Goal: Task Accomplishment & Management: Manage account settings

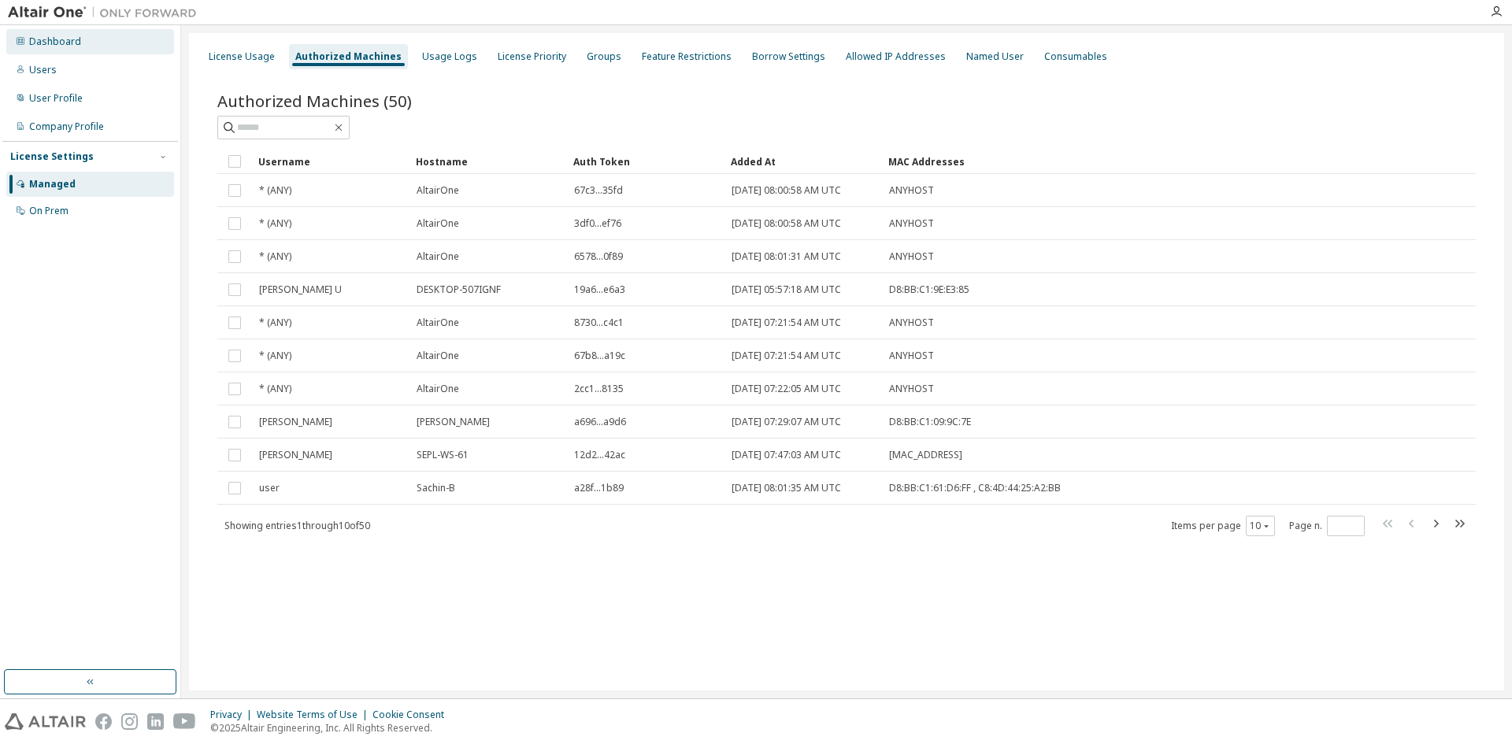
click at [51, 44] on div "Dashboard" at bounding box center [55, 41] width 52 height 13
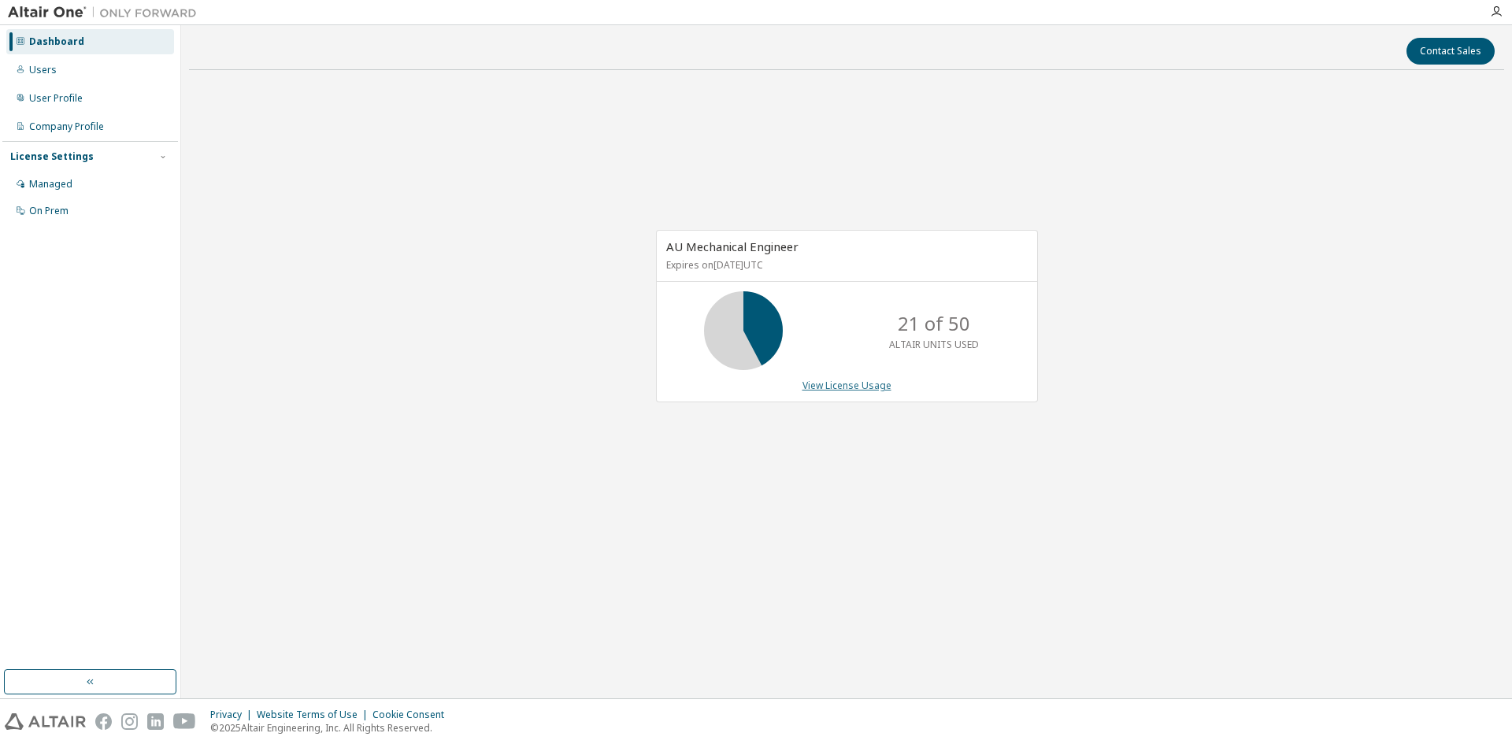
click at [846, 384] on link "View License Usage" at bounding box center [847, 385] width 89 height 13
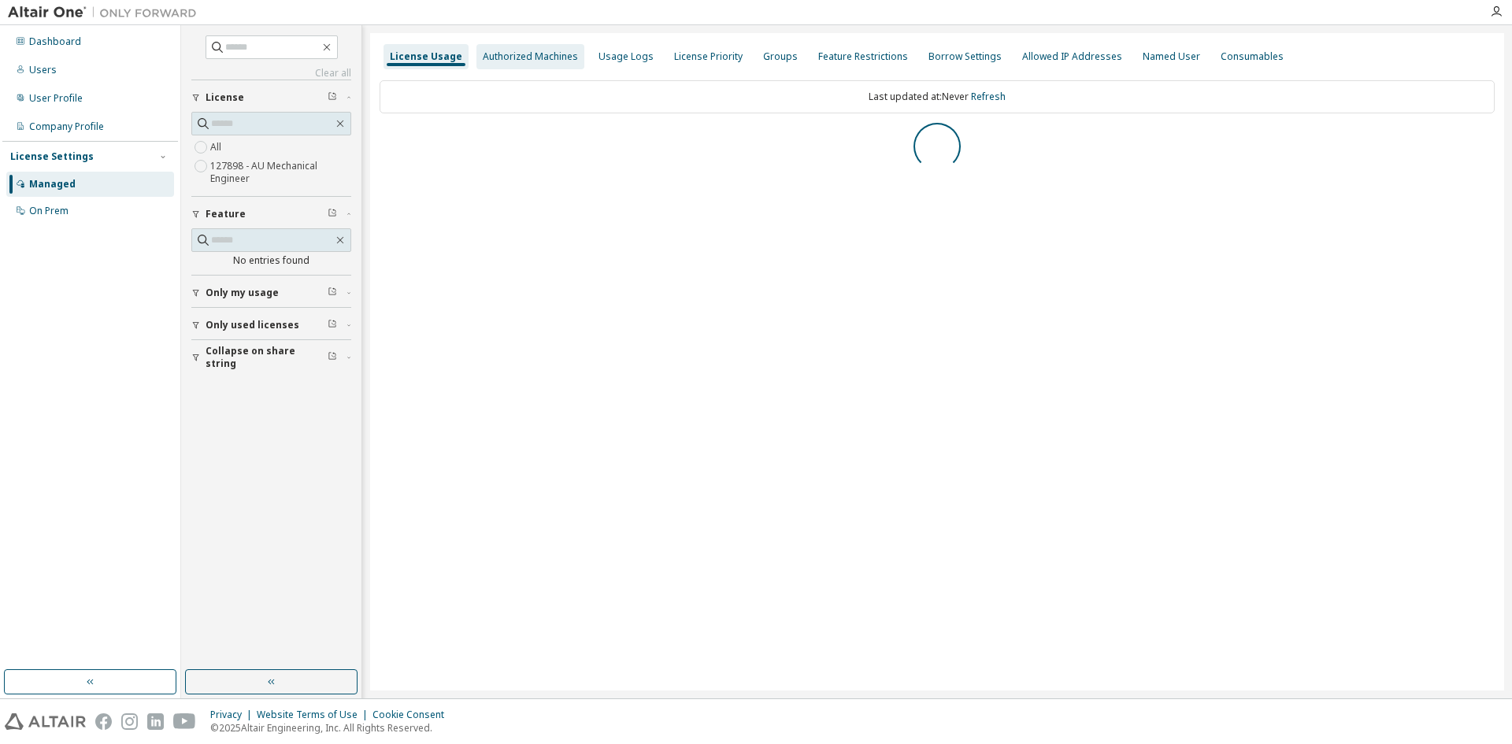
click at [540, 55] on div "Authorized Machines" at bounding box center [530, 56] width 95 height 13
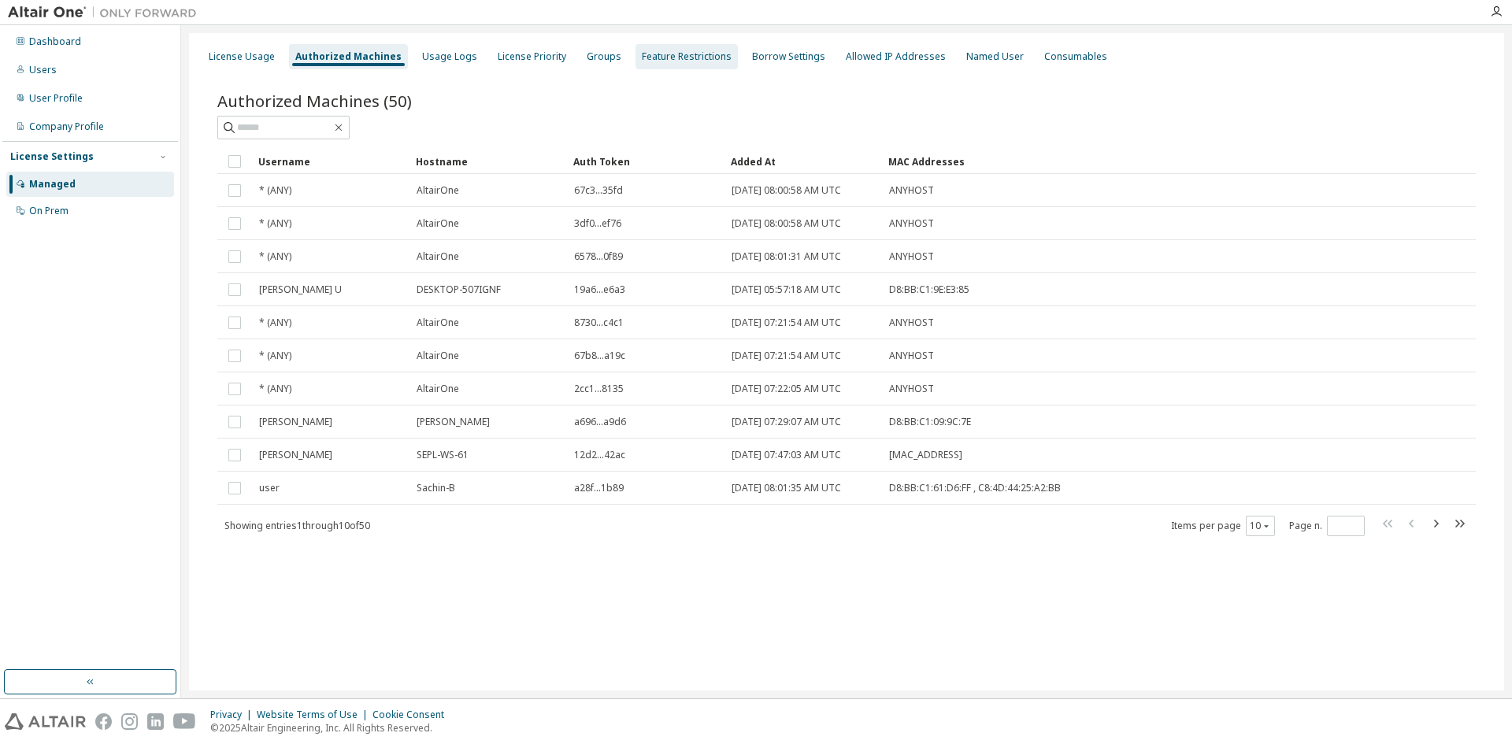
click at [677, 57] on div "Feature Restrictions" at bounding box center [687, 56] width 90 height 13
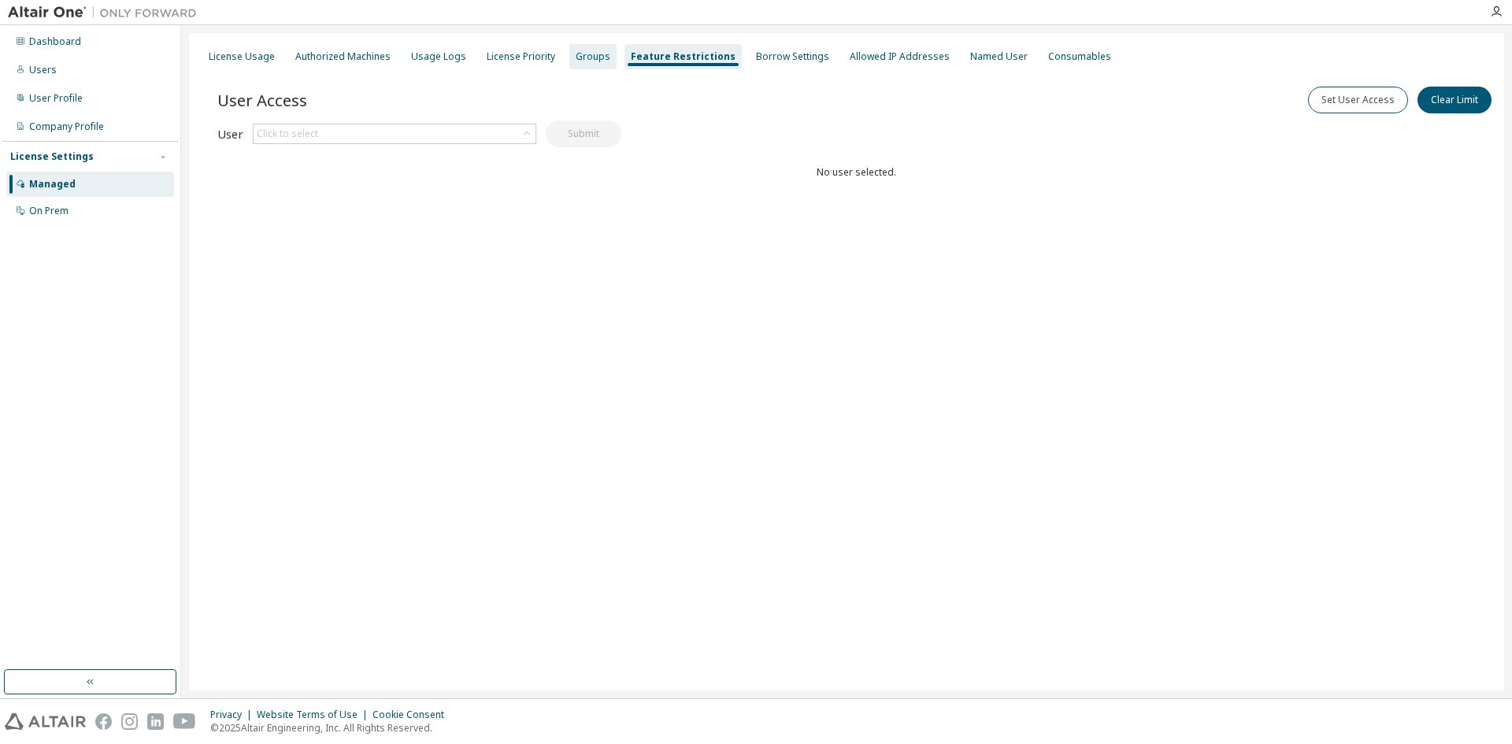
click at [584, 54] on div "Groups" at bounding box center [593, 56] width 35 height 13
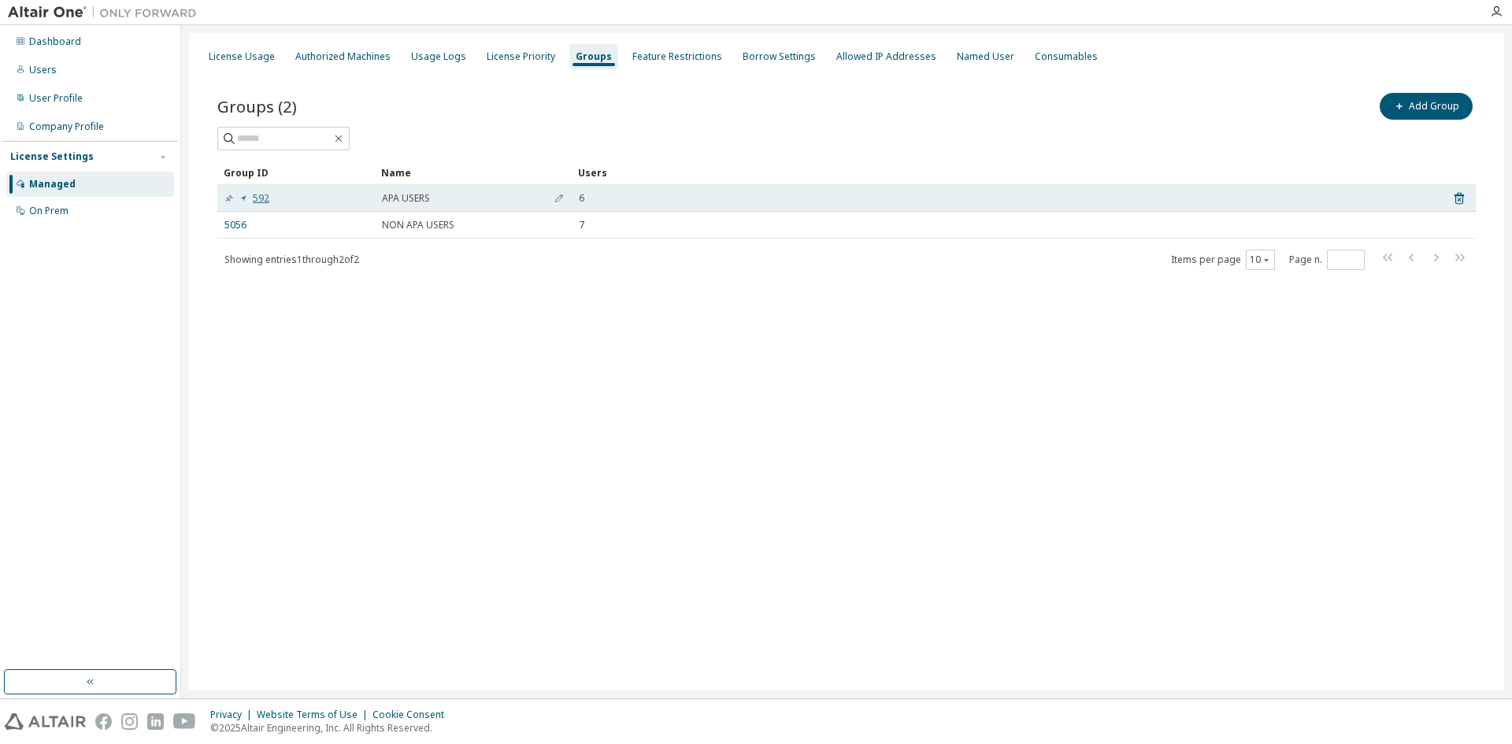
click at [264, 199] on link "592" at bounding box center [246, 198] width 45 height 13
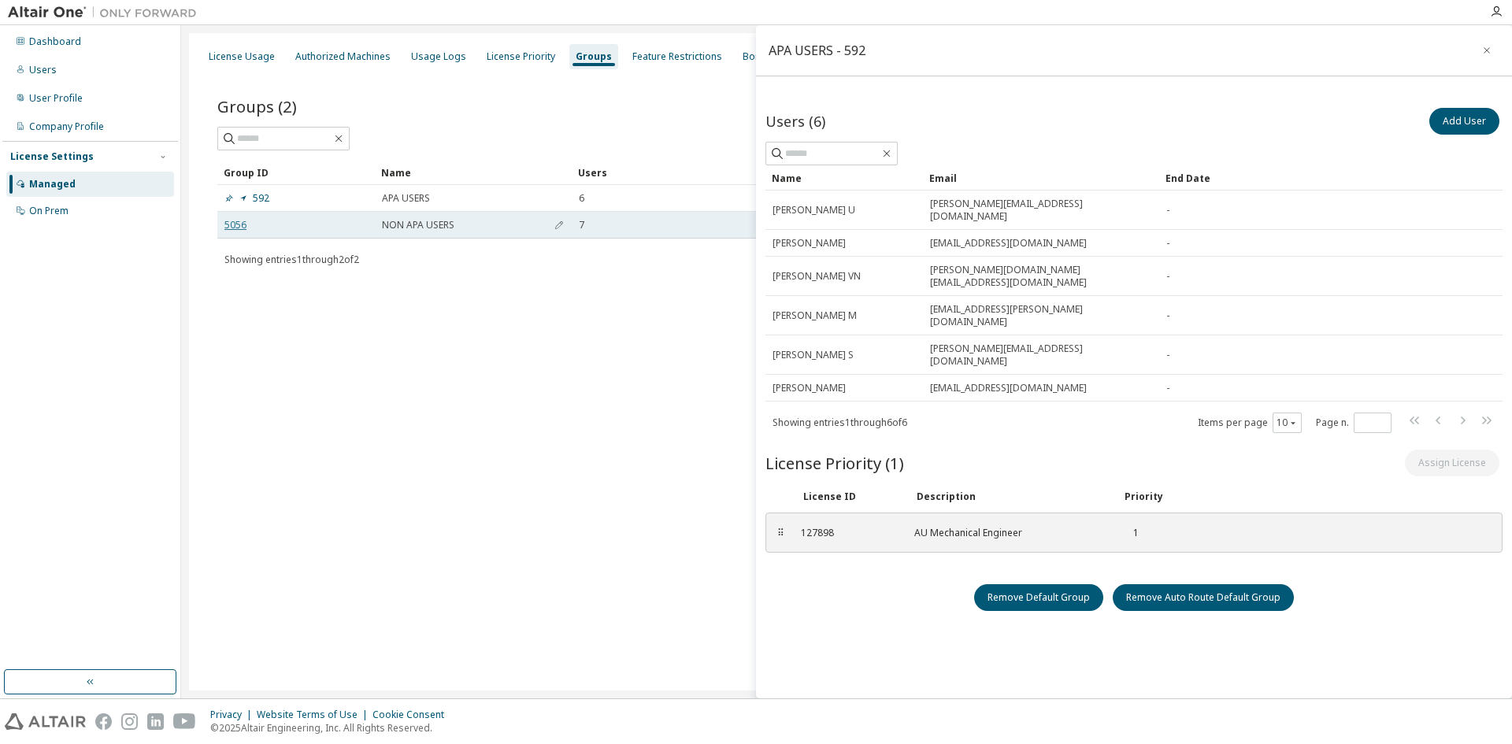
click at [236, 225] on link "5056" at bounding box center [235, 225] width 22 height 13
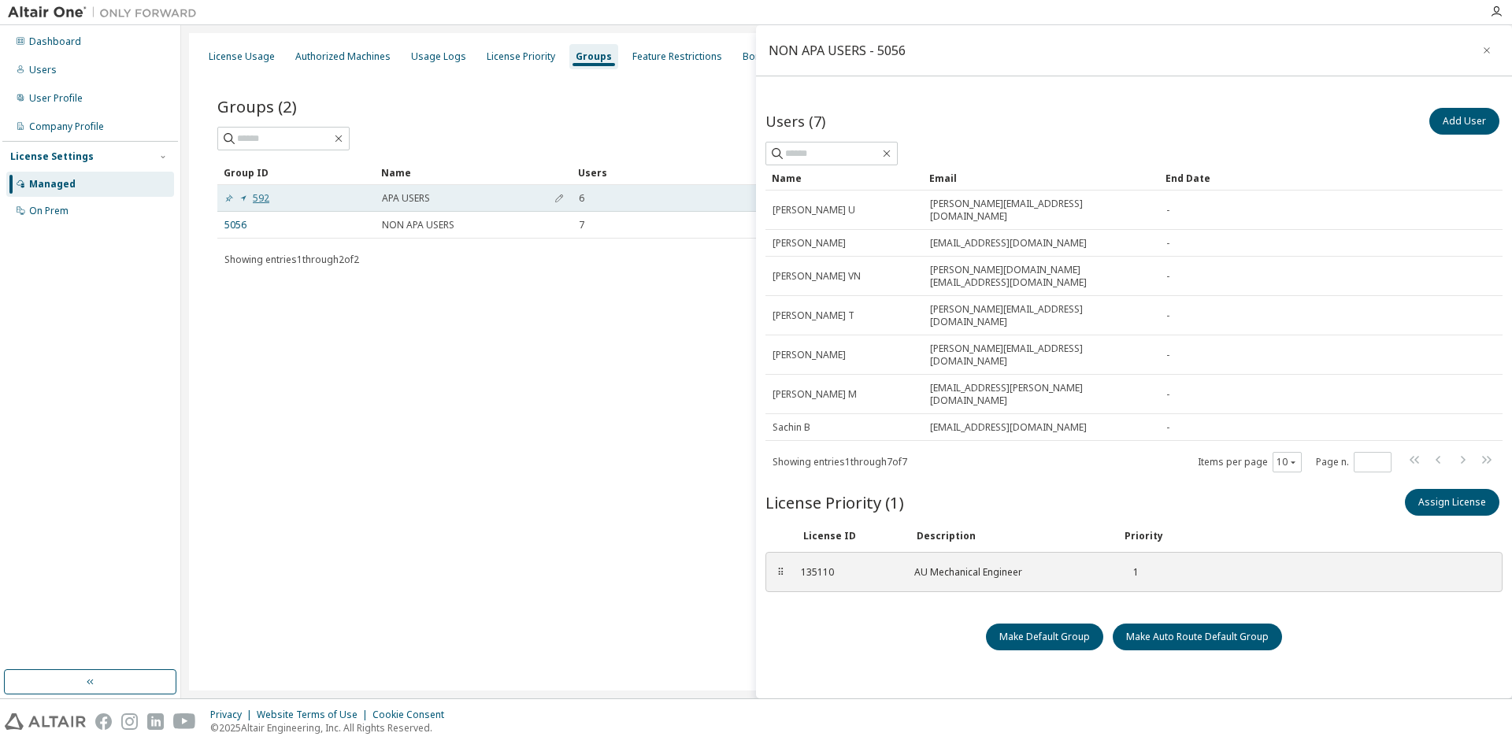
click at [258, 200] on link "592" at bounding box center [246, 198] width 45 height 13
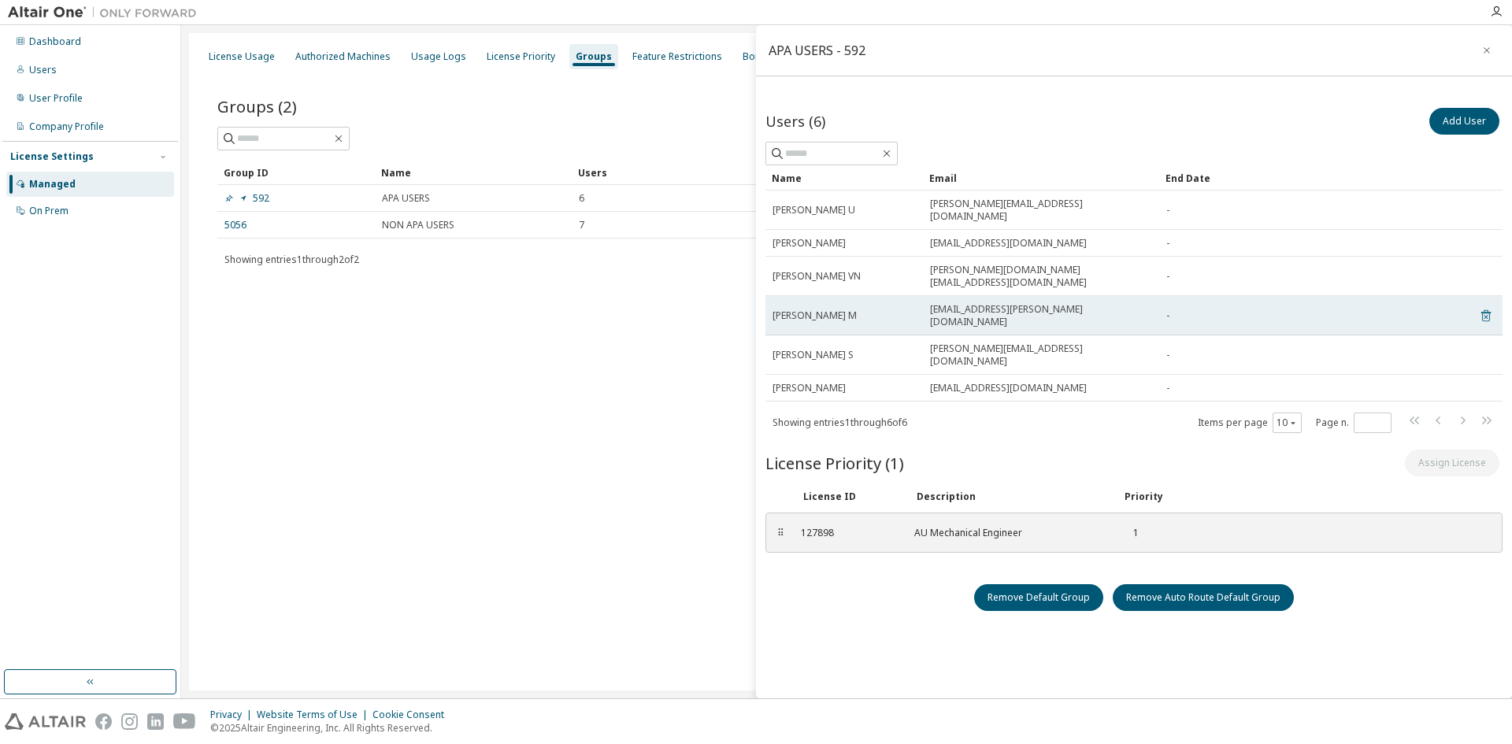
click at [1479, 306] on icon at bounding box center [1486, 315] width 14 height 19
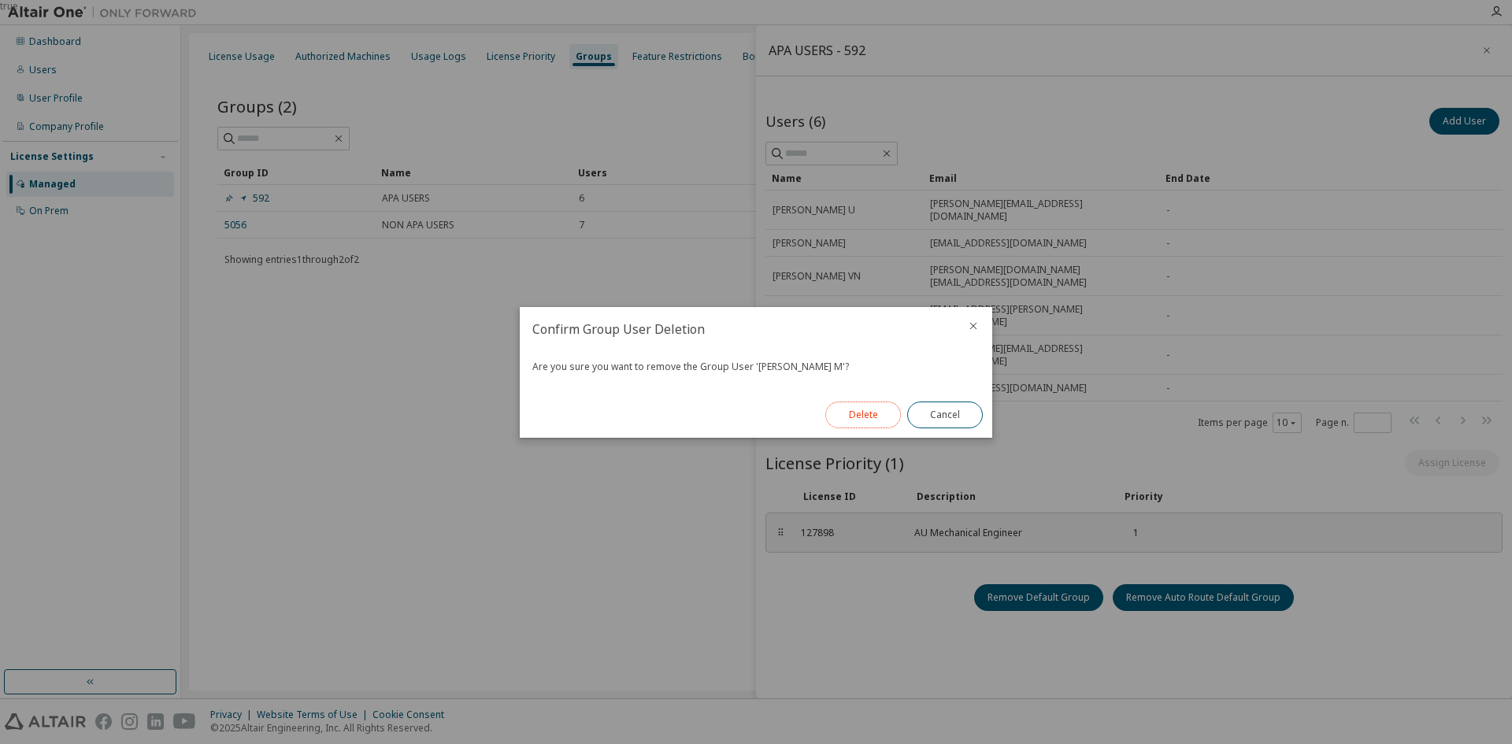
click at [860, 415] on button "Delete" at bounding box center [863, 415] width 76 height 27
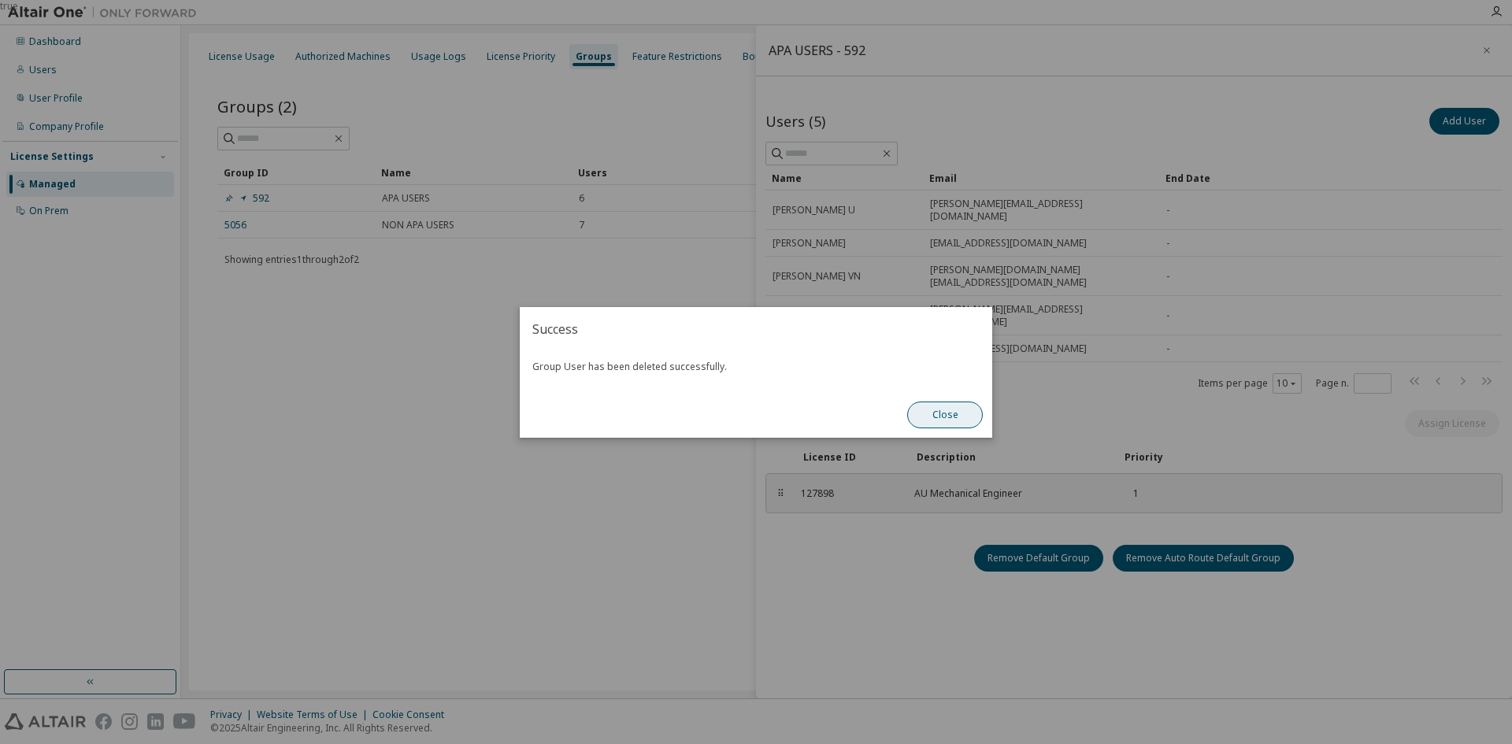
click at [942, 411] on button "Close" at bounding box center [945, 415] width 76 height 27
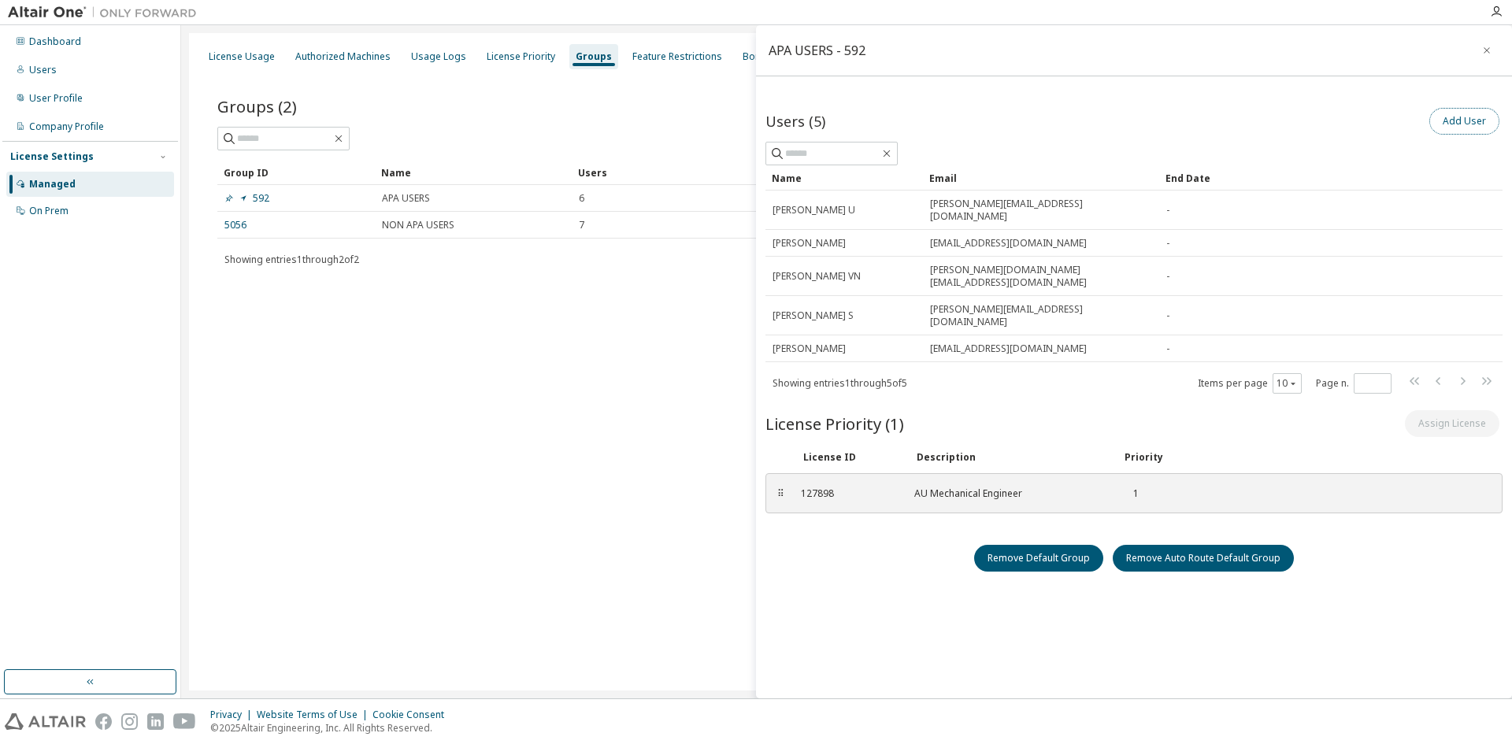
click at [1449, 121] on button "Add User" at bounding box center [1464, 121] width 70 height 27
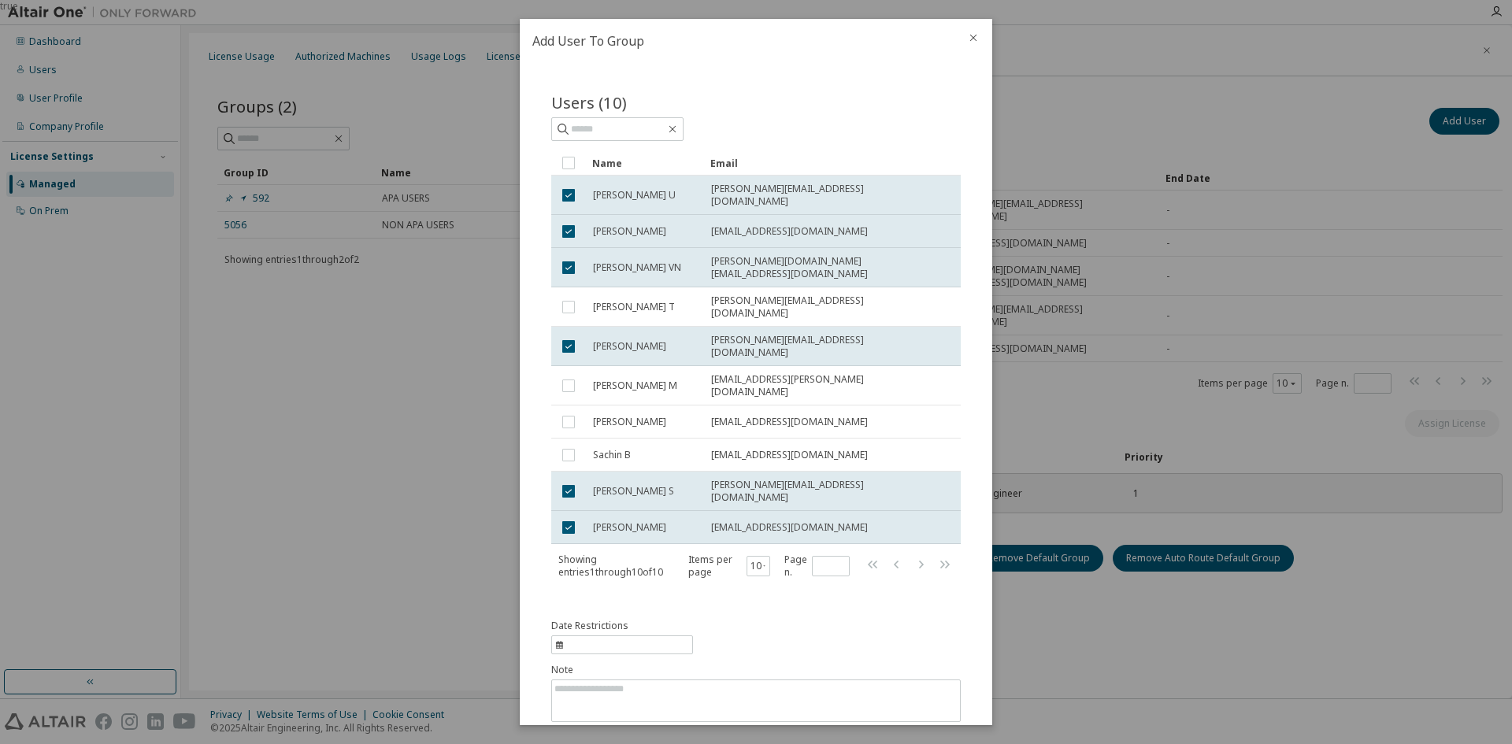
click at [929, 735] on button "Submit" at bounding box center [923, 748] width 76 height 27
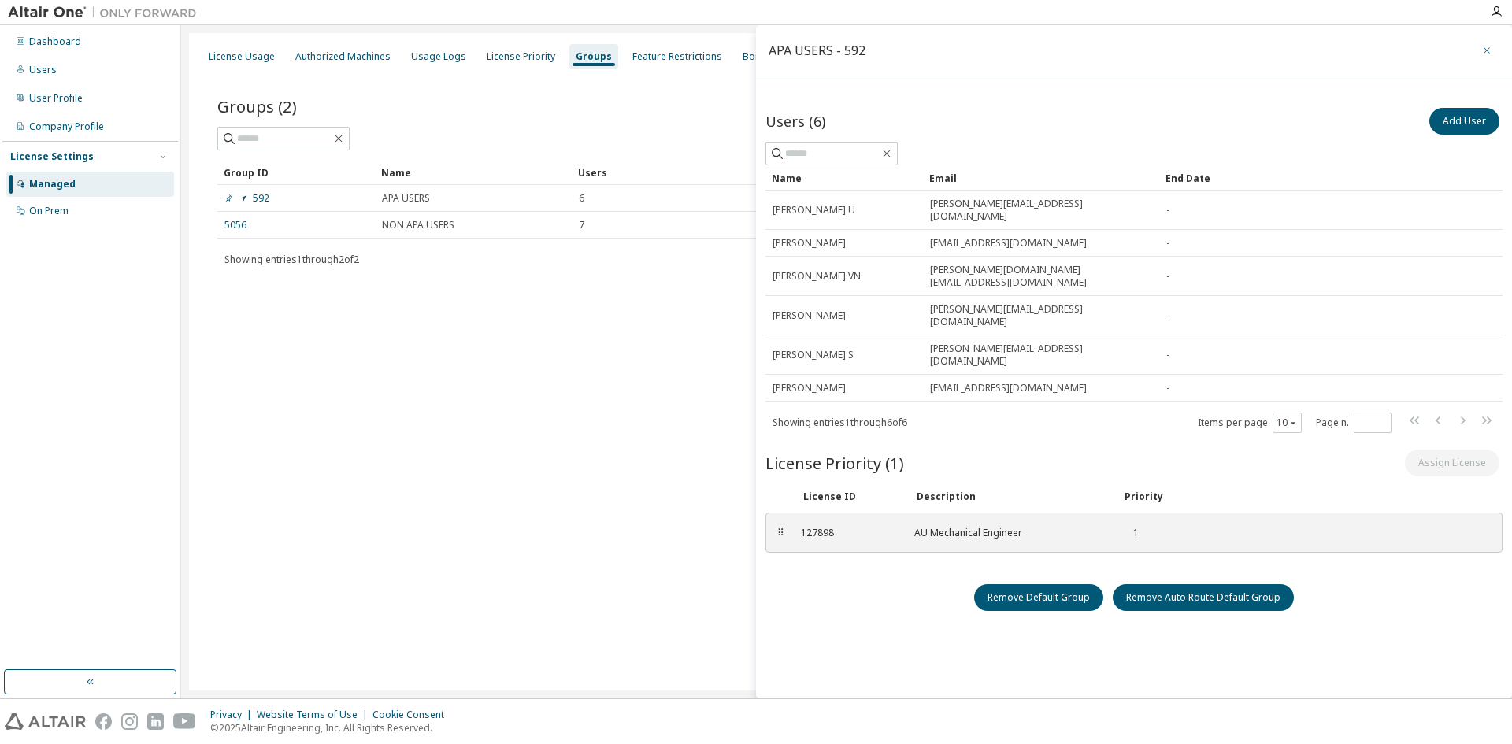
click at [1484, 49] on icon "button" at bounding box center [1487, 50] width 6 height 6
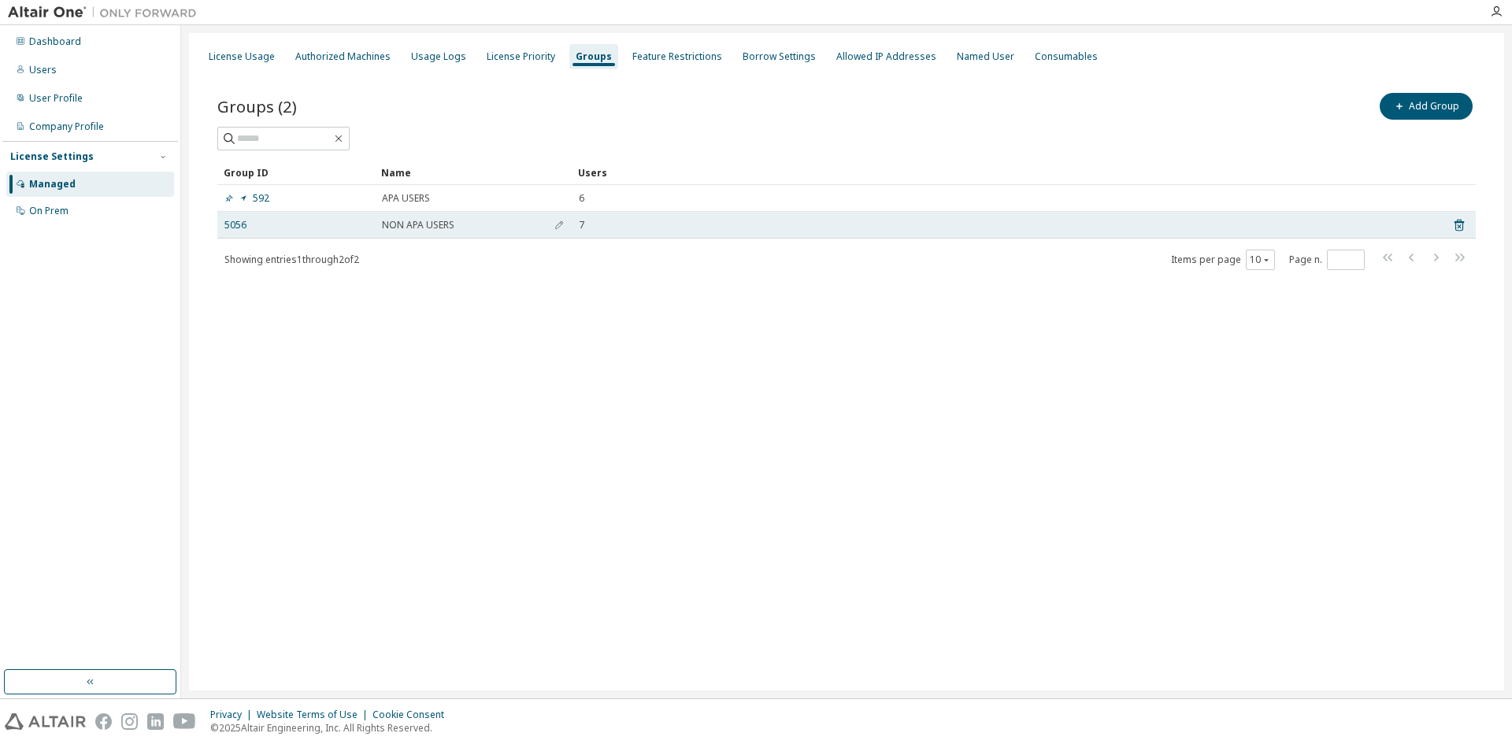
click at [227, 235] on td "5056" at bounding box center [296, 225] width 158 height 27
click at [229, 223] on link "5056" at bounding box center [235, 225] width 22 height 13
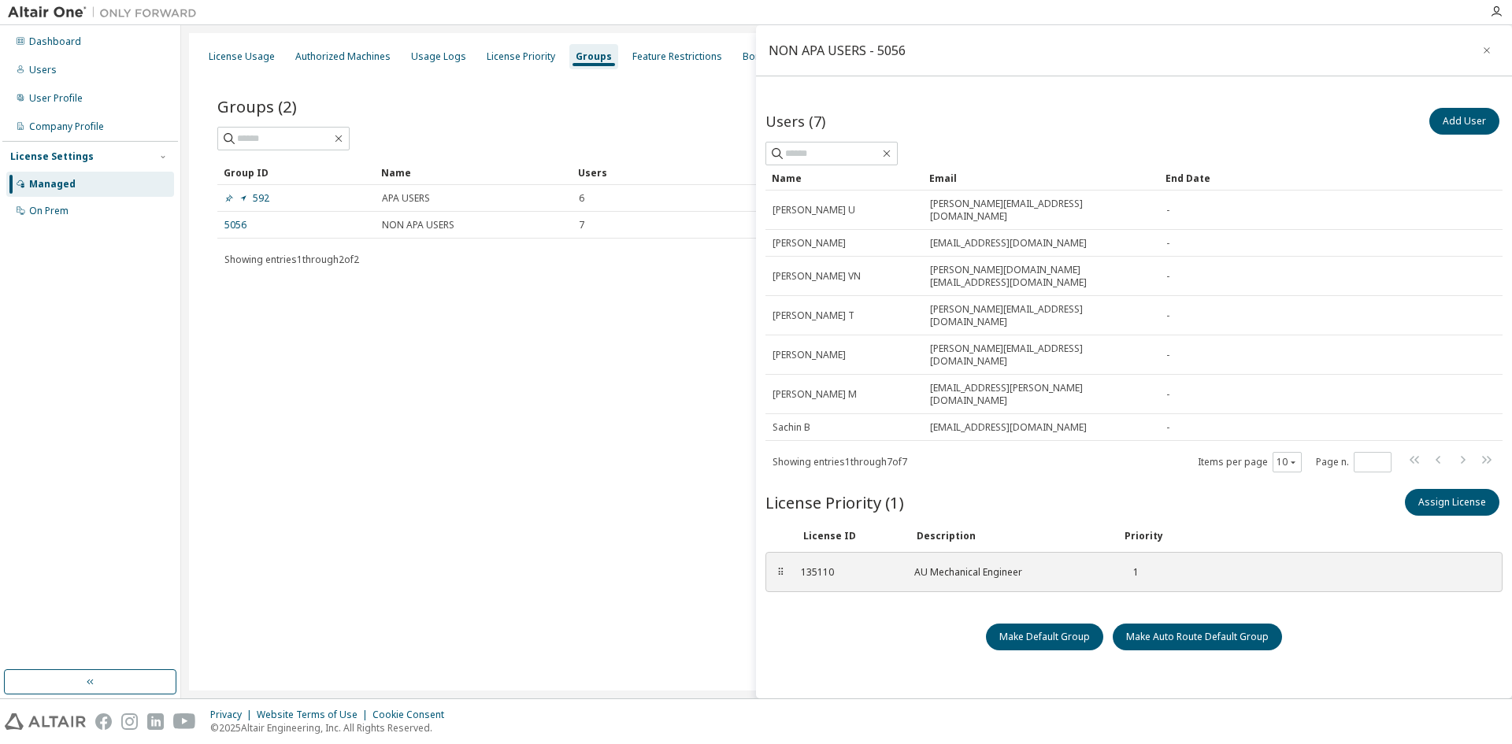
scroll to position [2, 0]
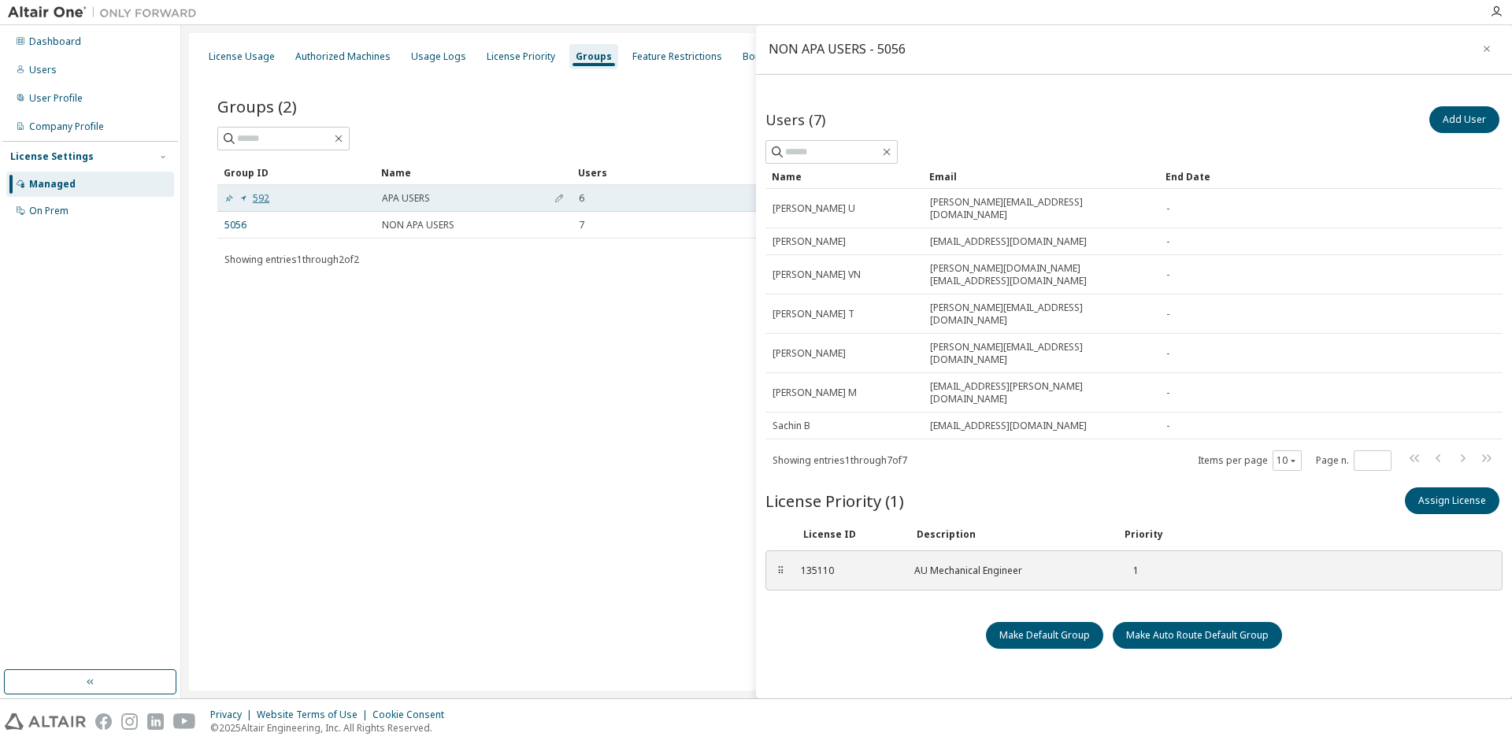
click at [258, 200] on link "592" at bounding box center [246, 198] width 45 height 13
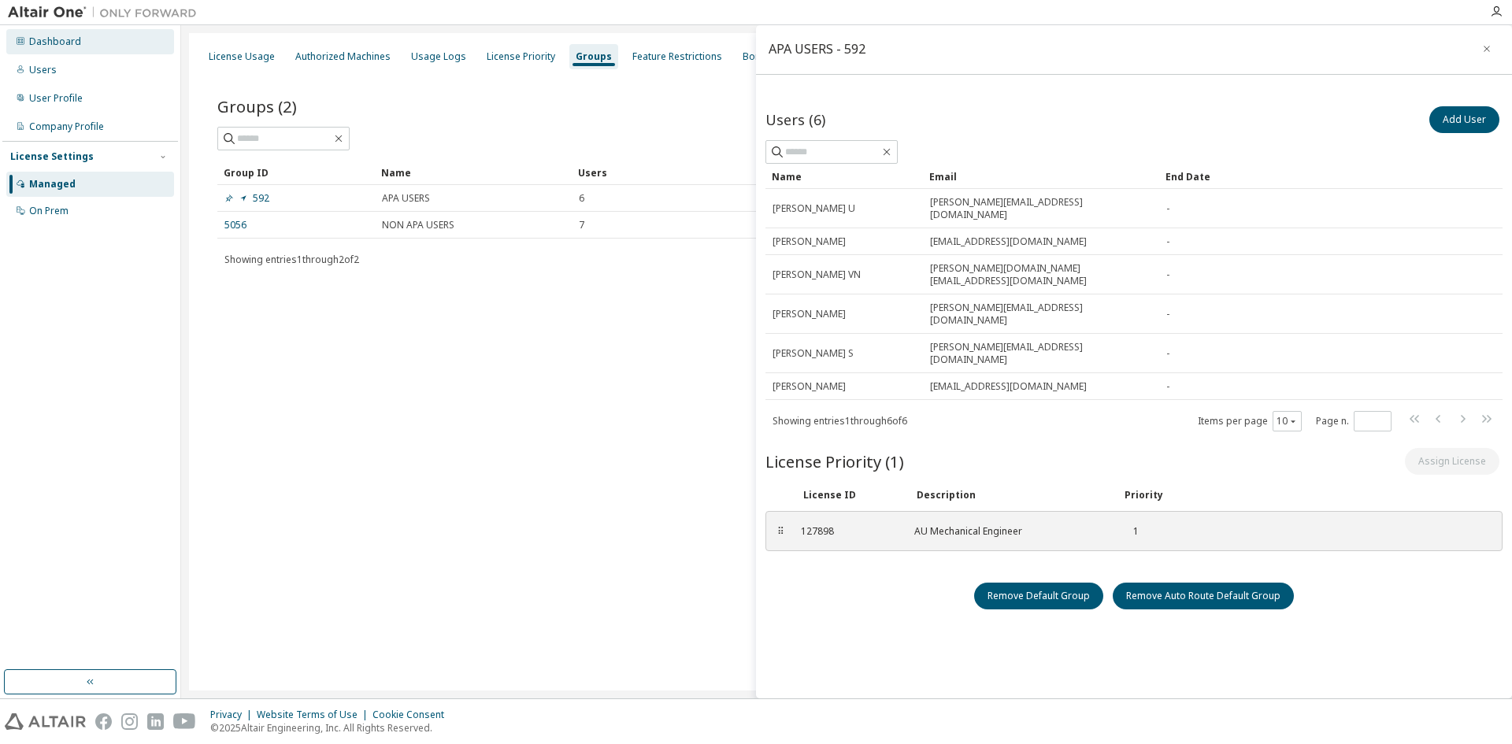
click at [52, 46] on div "Dashboard" at bounding box center [55, 41] width 52 height 13
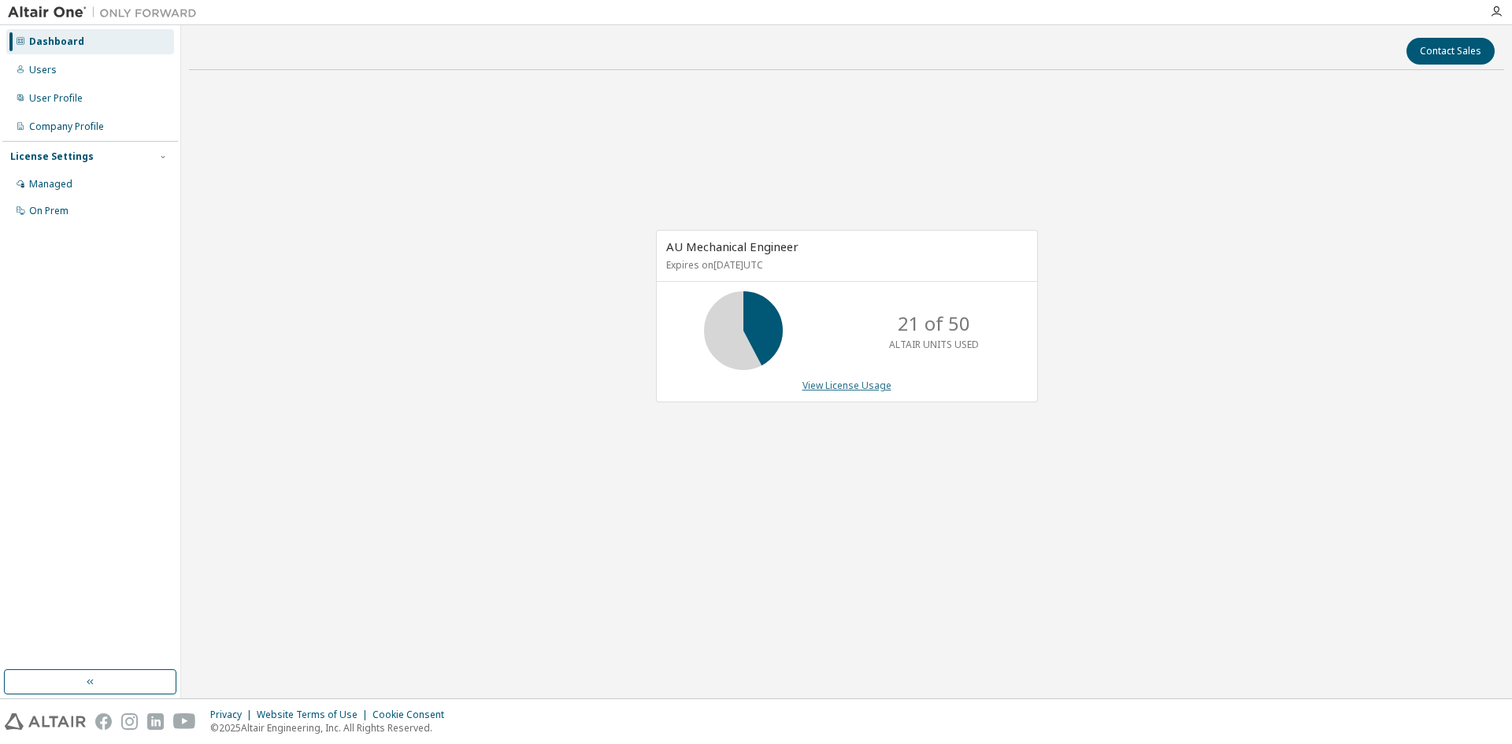
click at [845, 381] on link "View License Usage" at bounding box center [847, 385] width 89 height 13
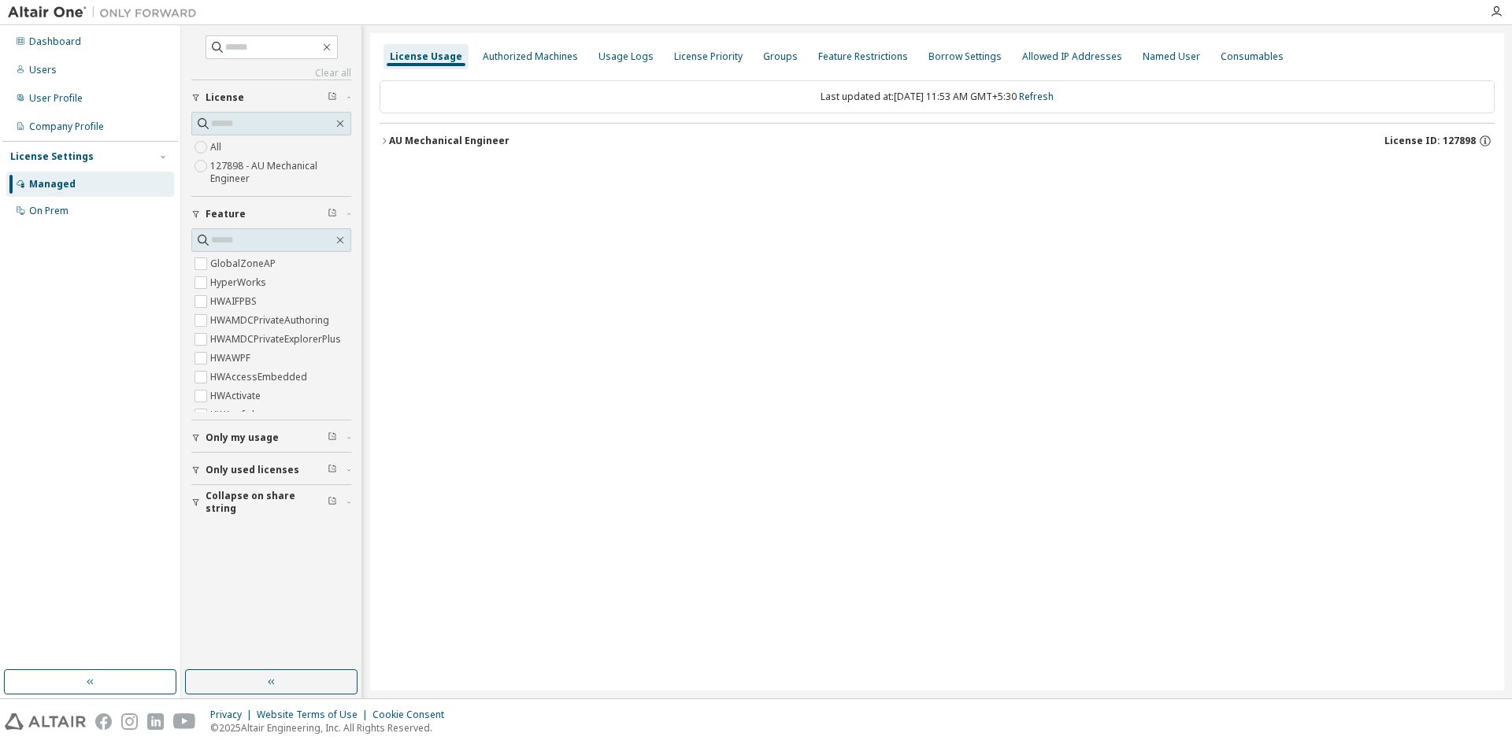
click at [394, 140] on div "AU Mechanical Engineer" at bounding box center [449, 141] width 121 height 13
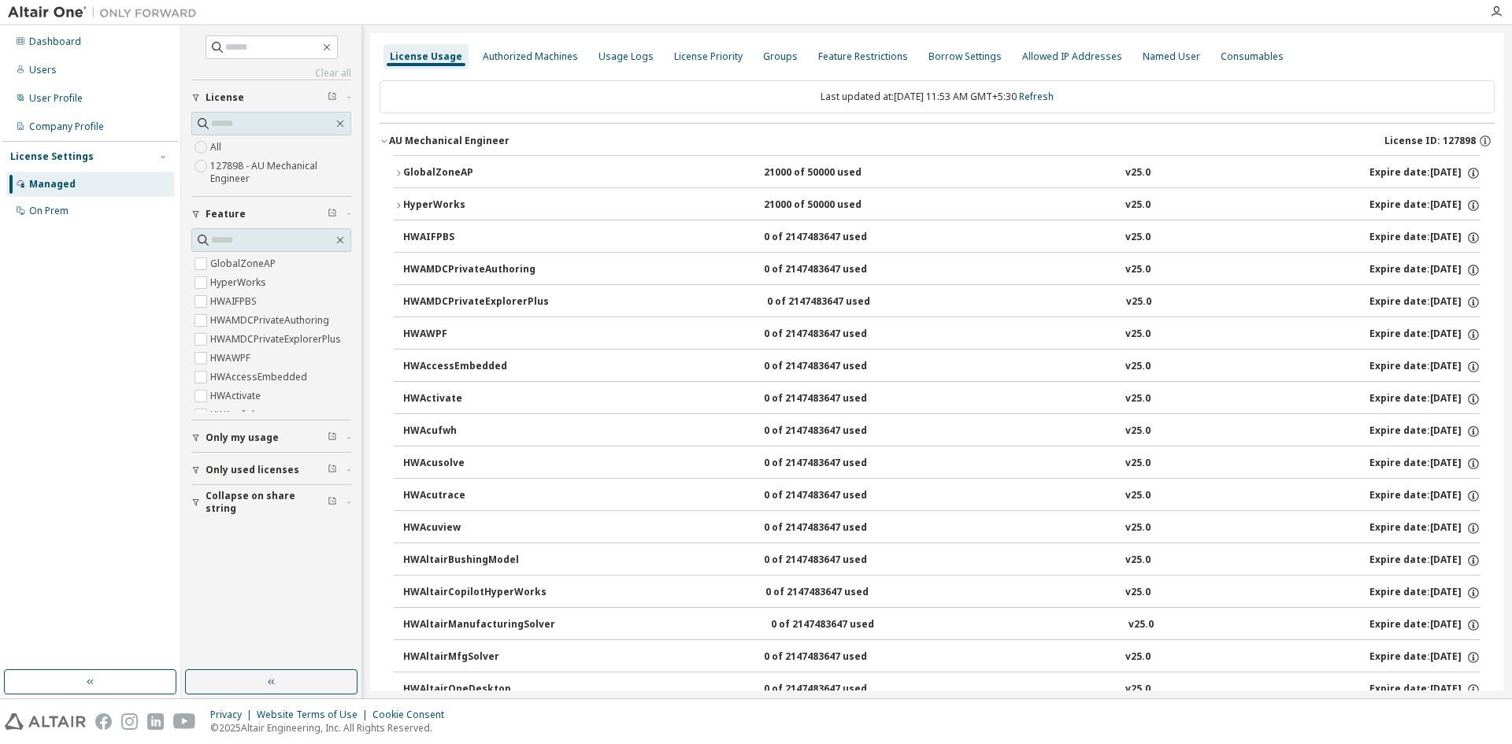
click at [402, 174] on icon "button" at bounding box center [398, 173] width 9 height 9
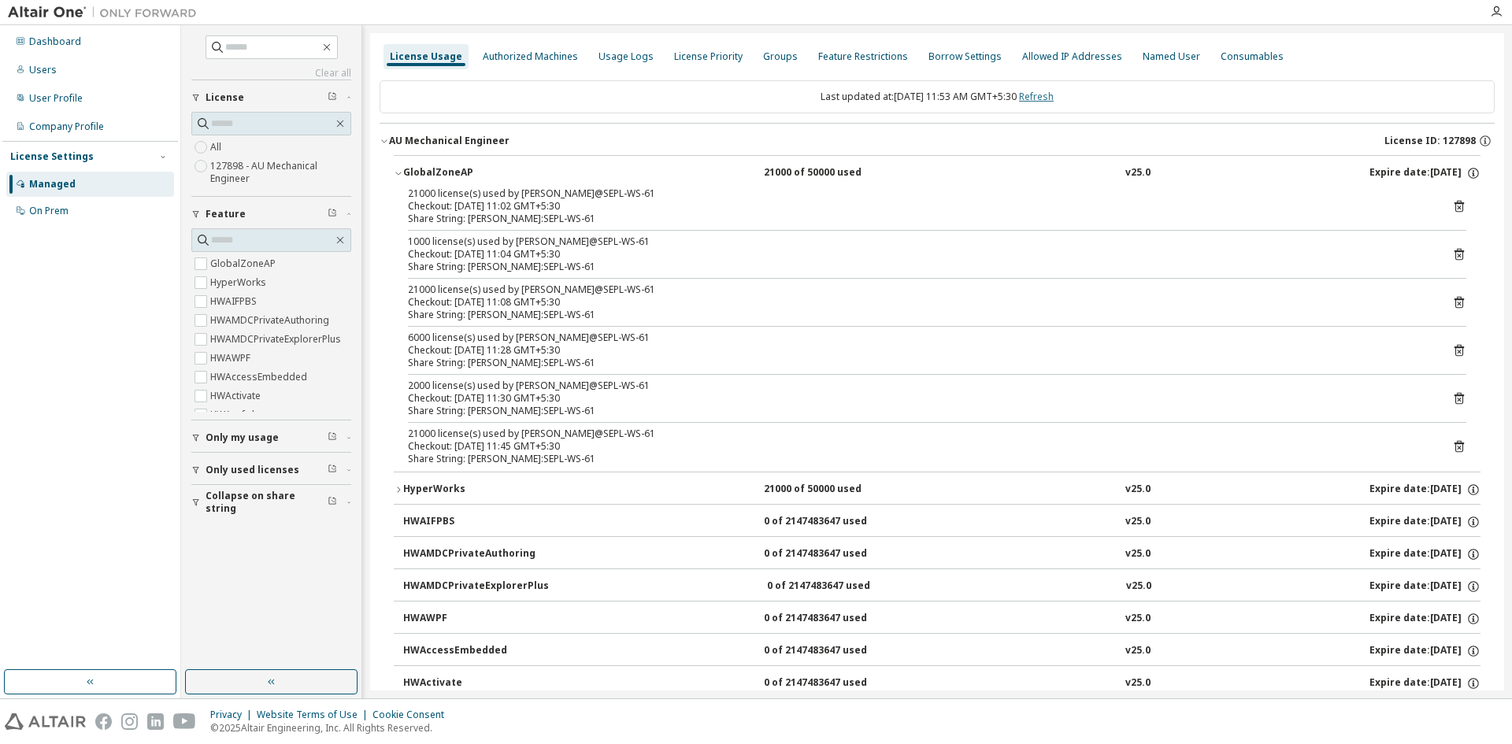
click at [1054, 95] on link "Refresh" at bounding box center [1036, 96] width 35 height 13
